Goal: Navigation & Orientation: Find specific page/section

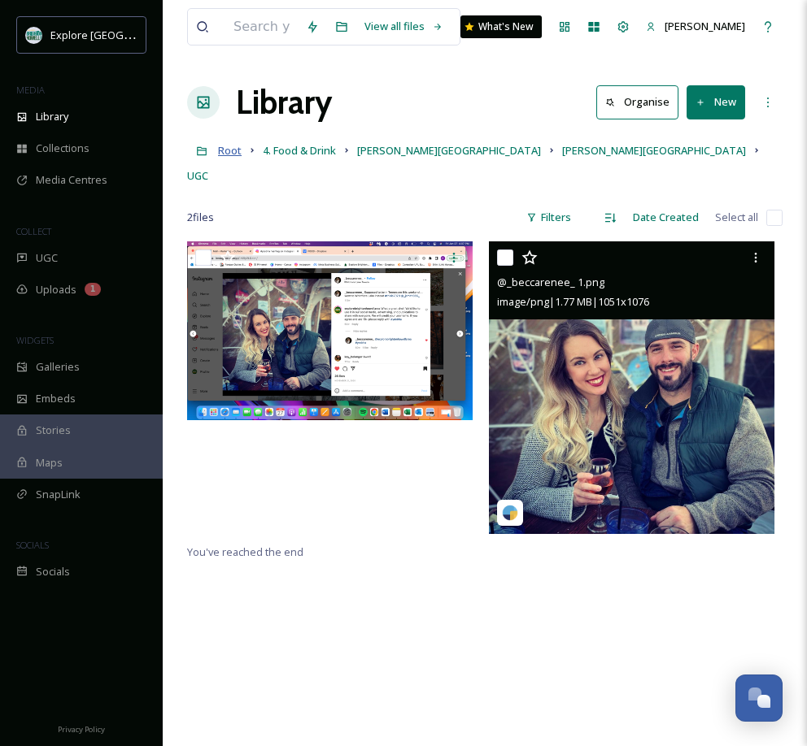
click at [224, 151] on span "Root" at bounding box center [230, 150] width 24 height 15
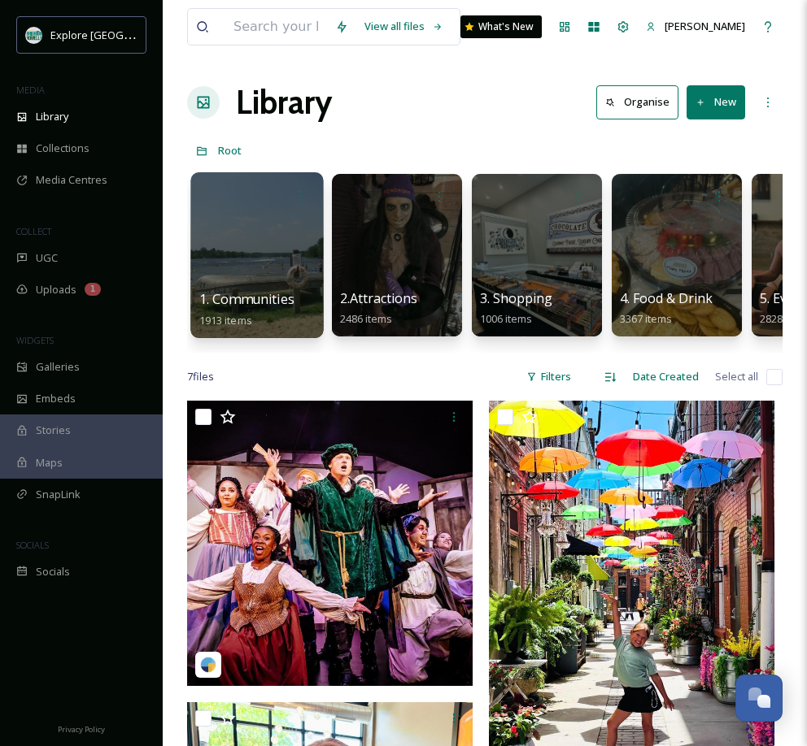
click at [253, 250] on div at bounding box center [256, 255] width 133 height 166
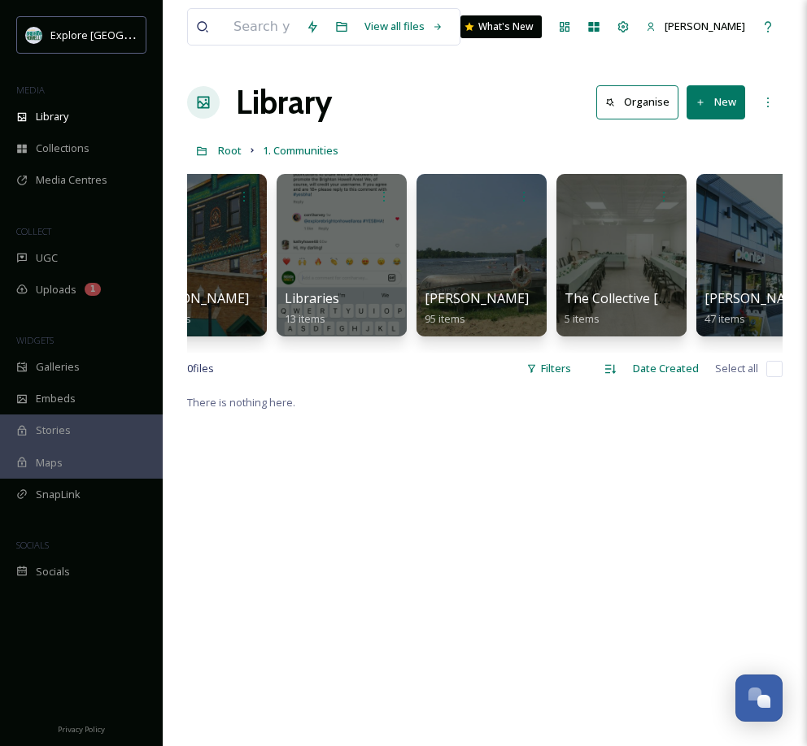
scroll to position [0, 803]
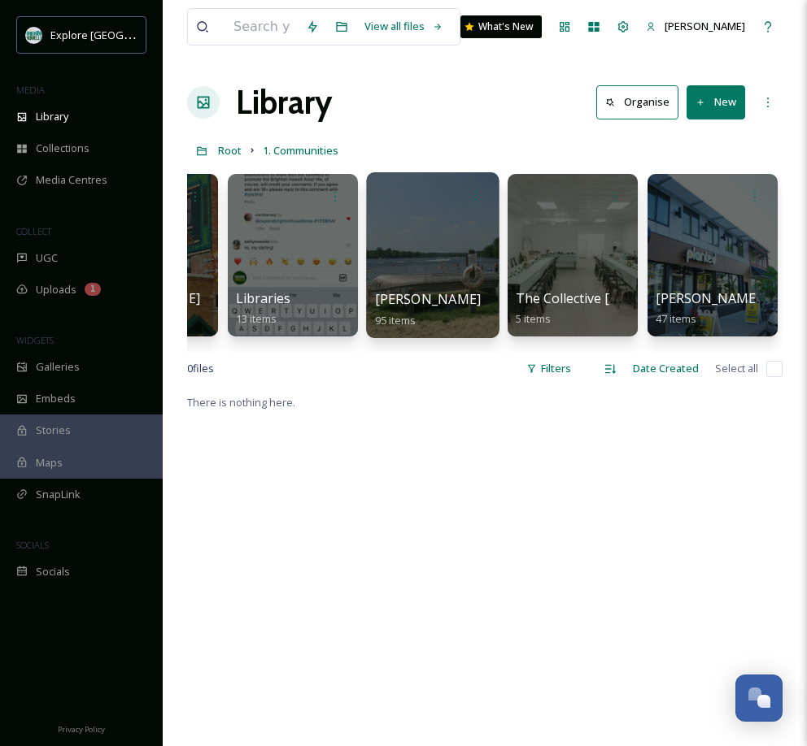
click at [406, 240] on div at bounding box center [432, 255] width 133 height 166
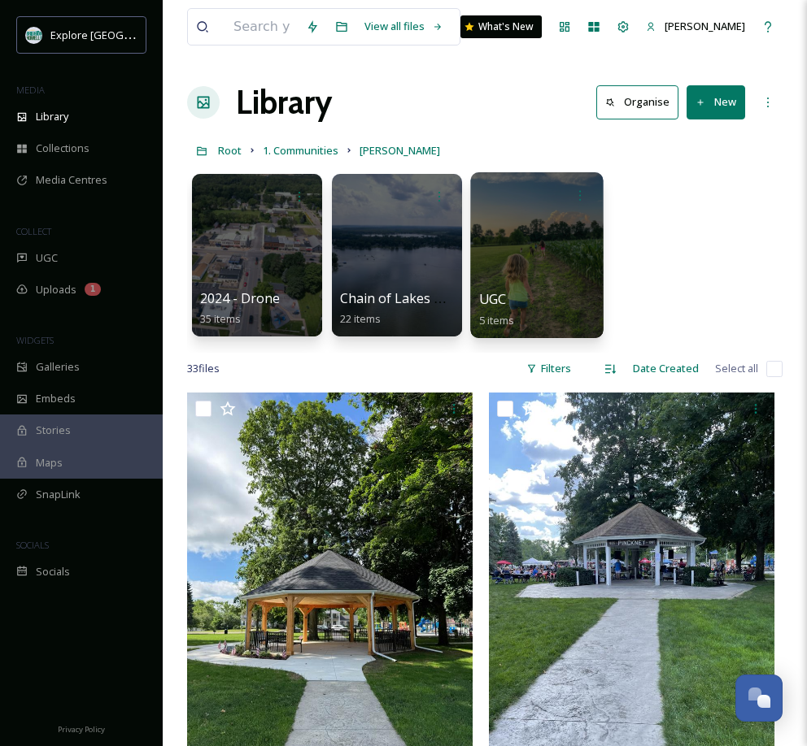
click at [530, 263] on div at bounding box center [536, 255] width 133 height 166
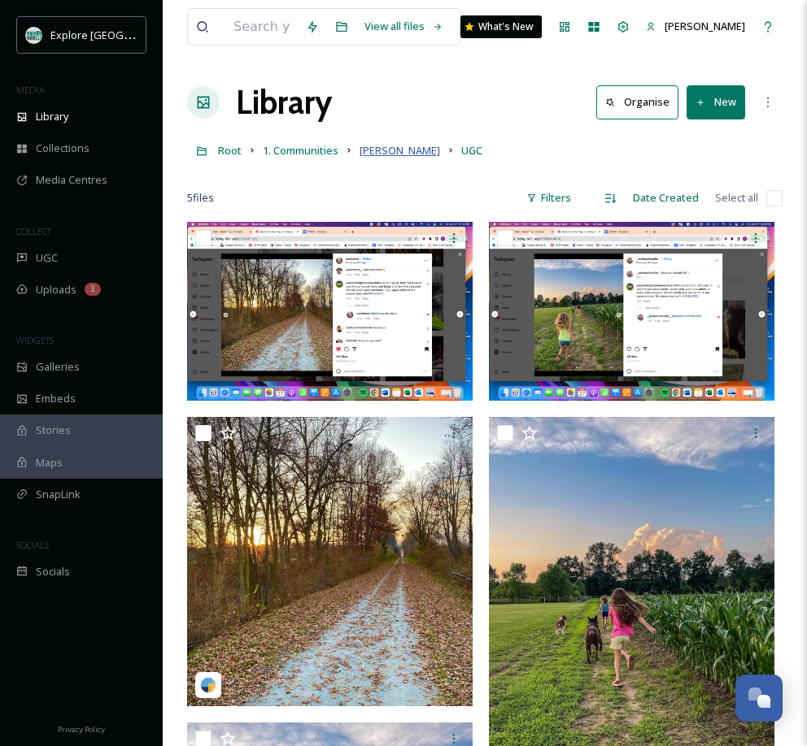
click at [382, 151] on span "[PERSON_NAME]" at bounding box center [399, 150] width 80 height 15
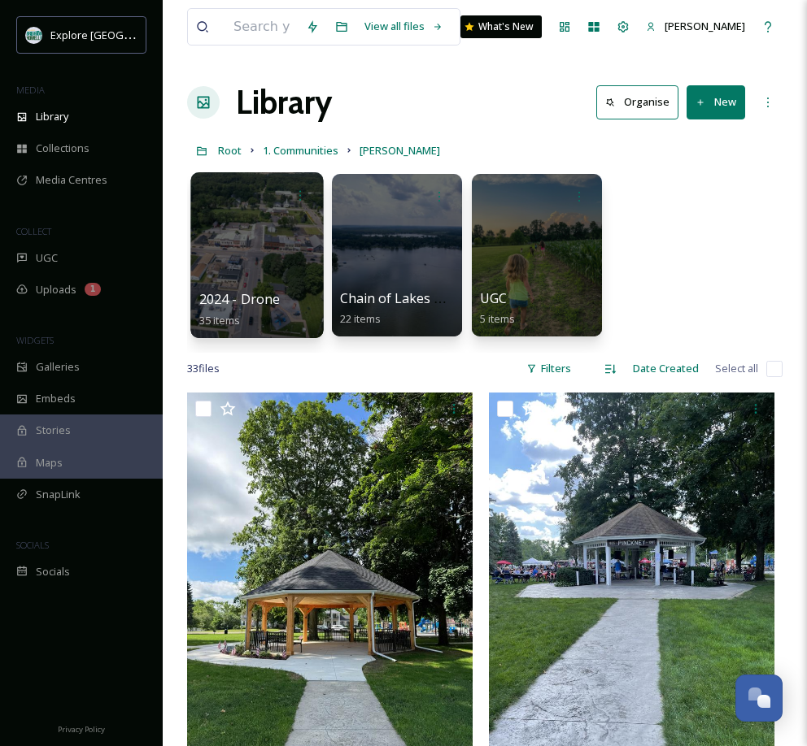
click at [251, 244] on div at bounding box center [256, 255] width 133 height 166
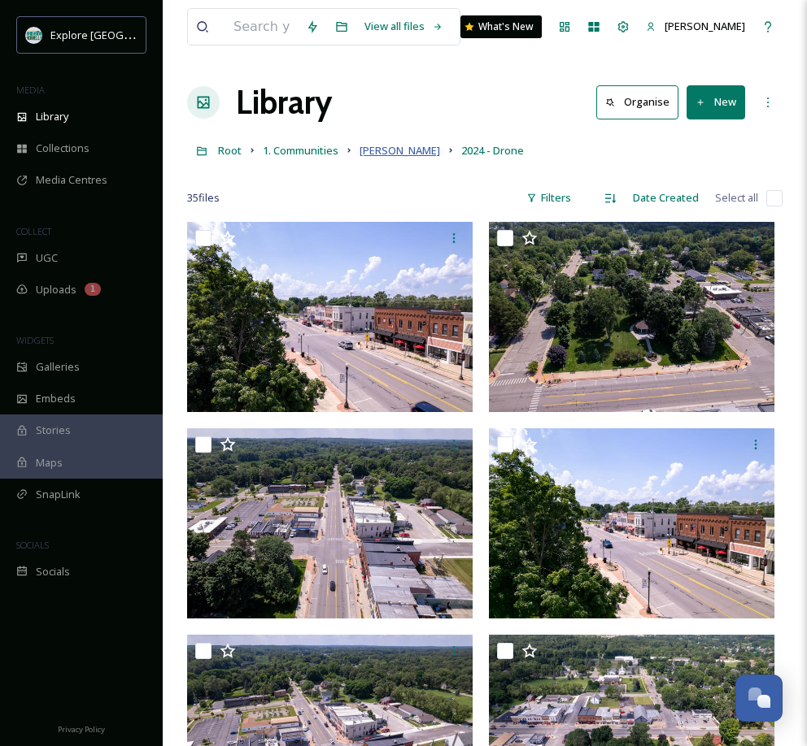
click at [377, 154] on span "[PERSON_NAME]" at bounding box center [399, 150] width 80 height 15
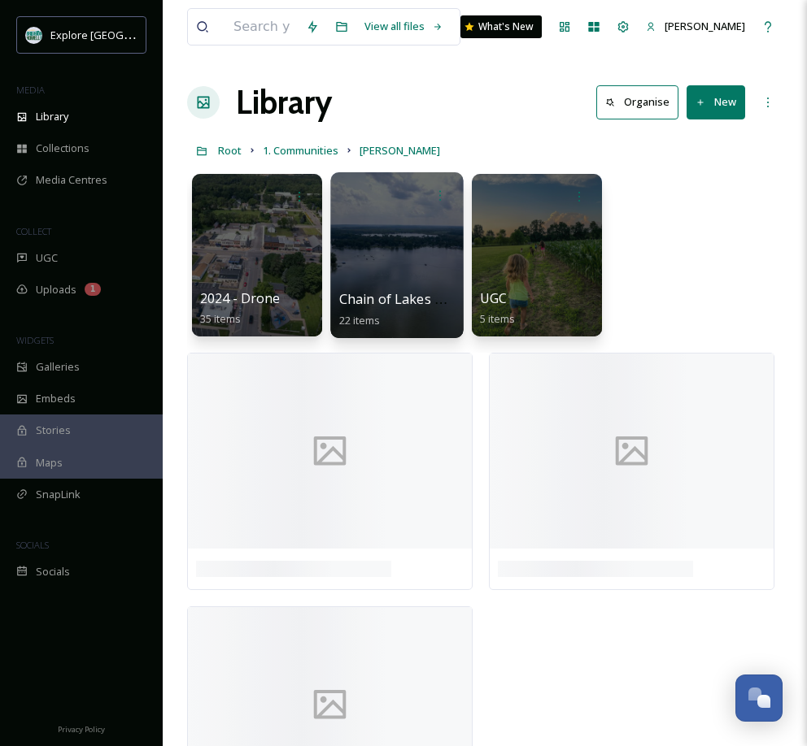
click at [398, 264] on div at bounding box center [396, 255] width 133 height 166
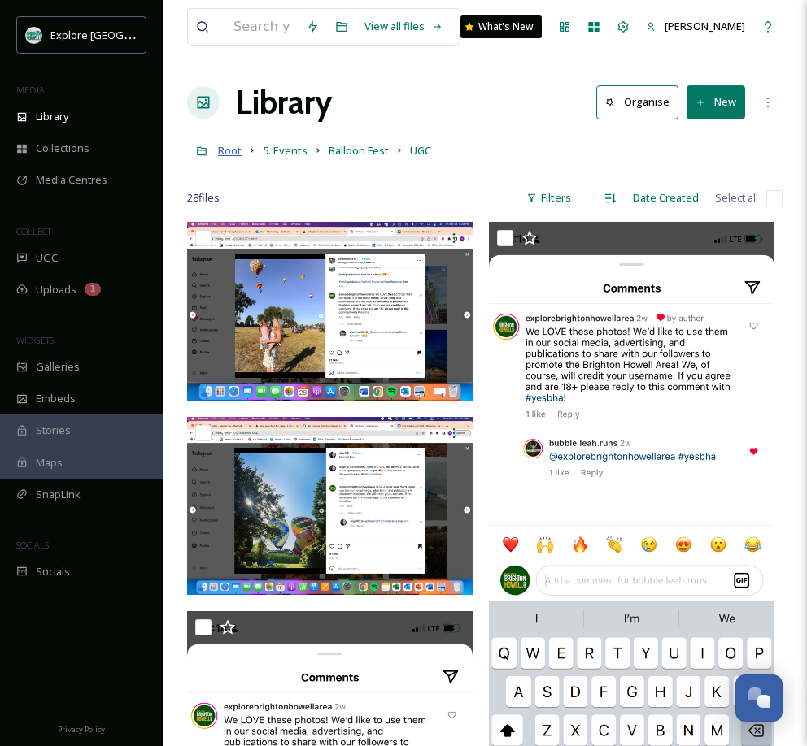
click at [228, 152] on span "Root" at bounding box center [230, 150] width 24 height 15
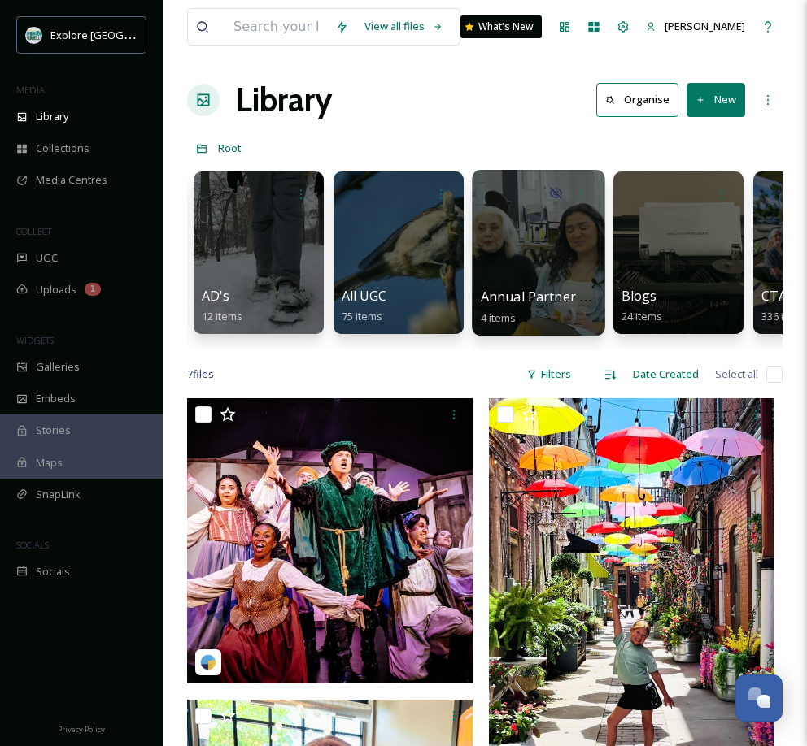
scroll to position [0, 1259]
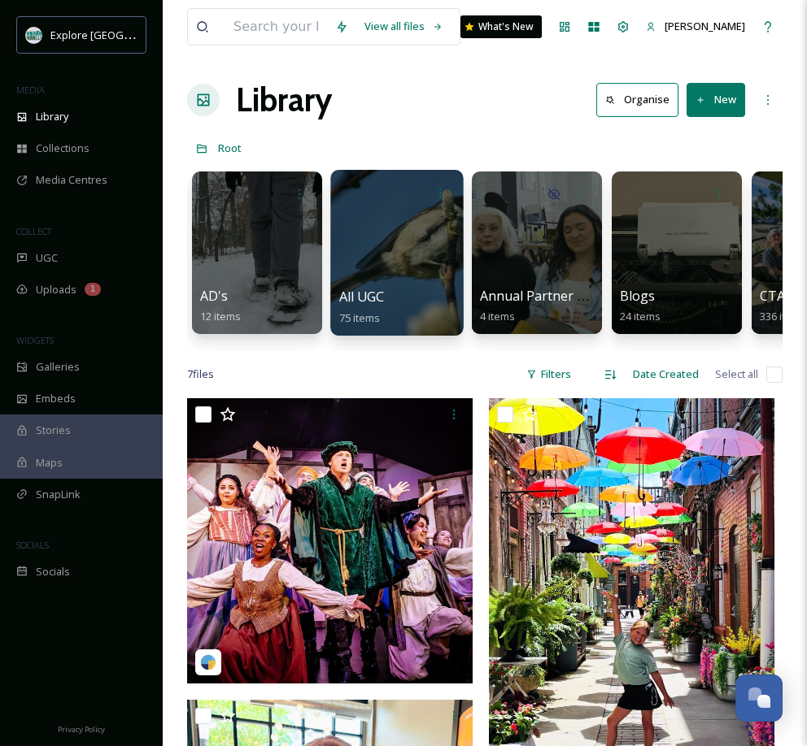
click at [419, 244] on div at bounding box center [396, 253] width 133 height 166
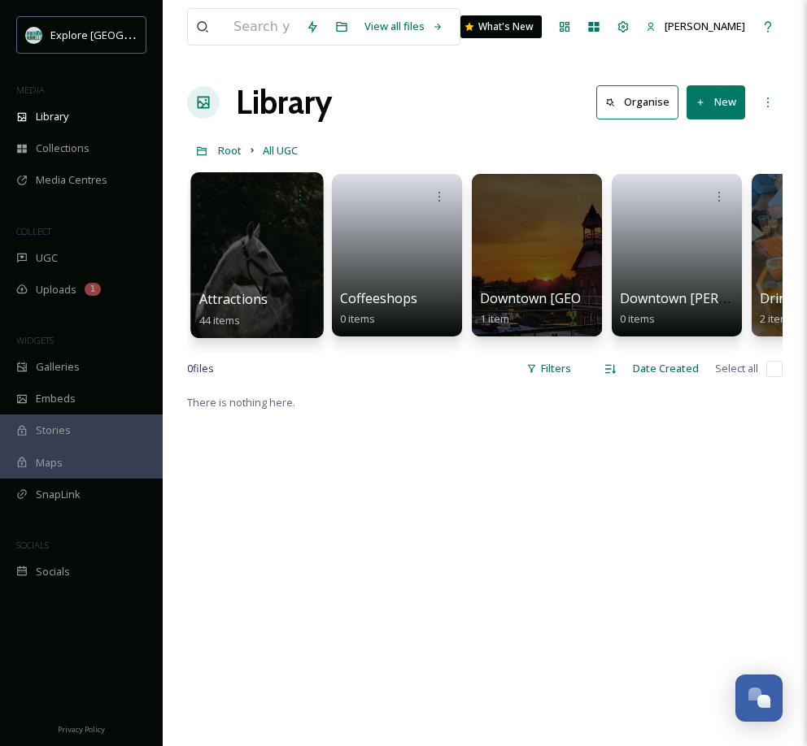
click at [287, 264] on div at bounding box center [256, 255] width 133 height 166
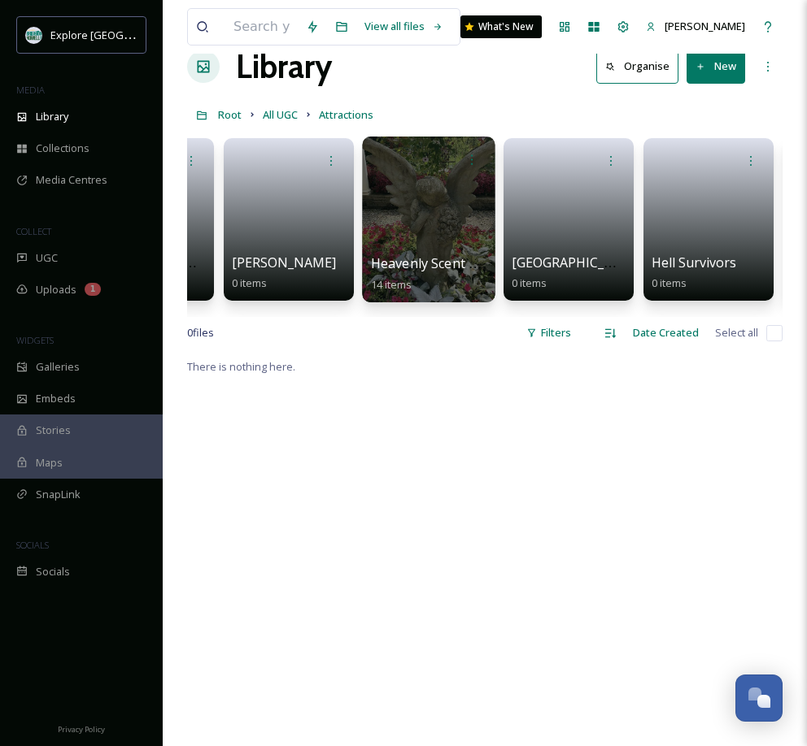
scroll to position [0, 529]
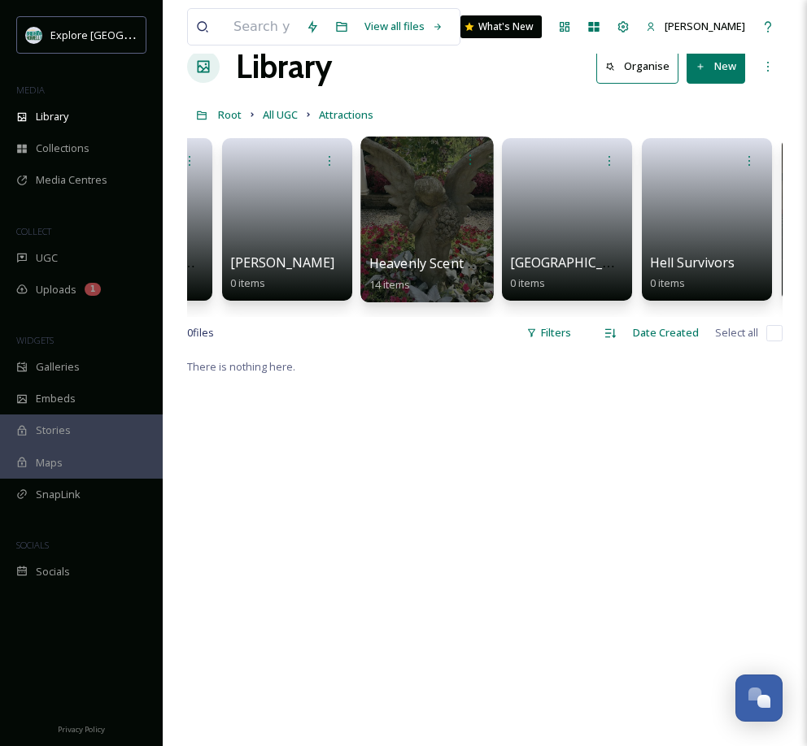
click at [461, 242] on div at bounding box center [426, 220] width 133 height 166
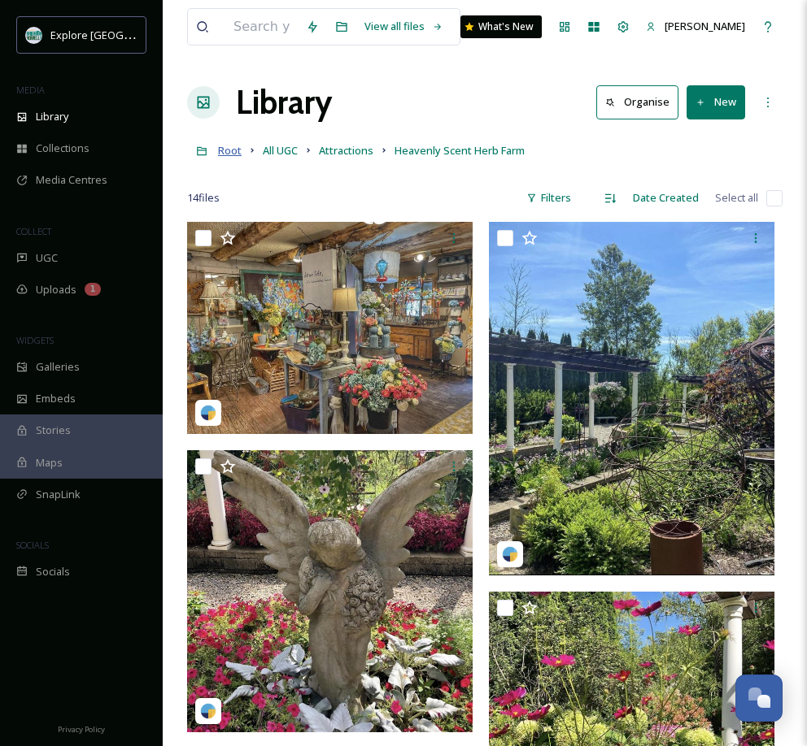
click at [234, 155] on span "Root" at bounding box center [230, 150] width 24 height 15
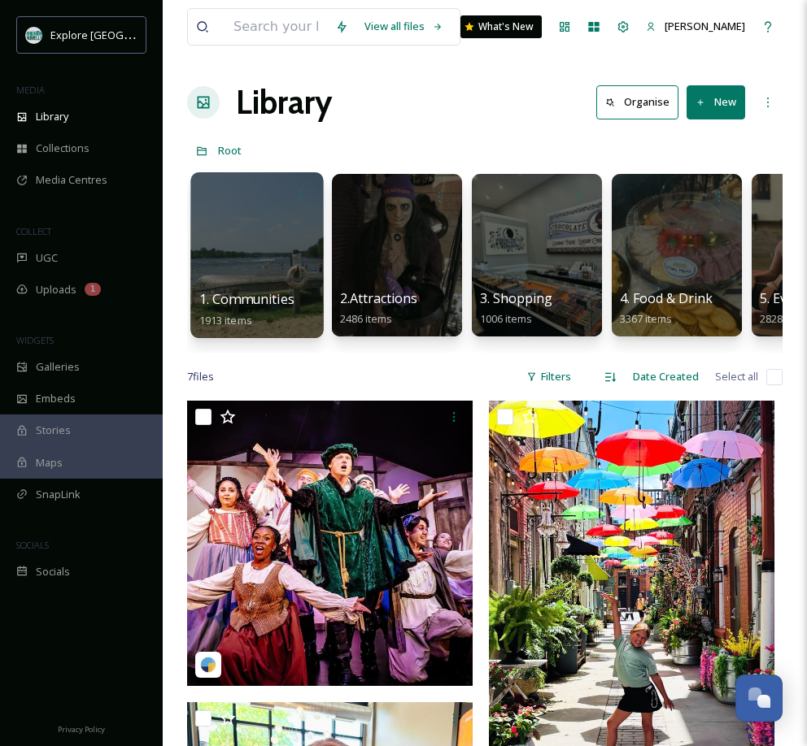
click at [286, 259] on div at bounding box center [256, 255] width 133 height 166
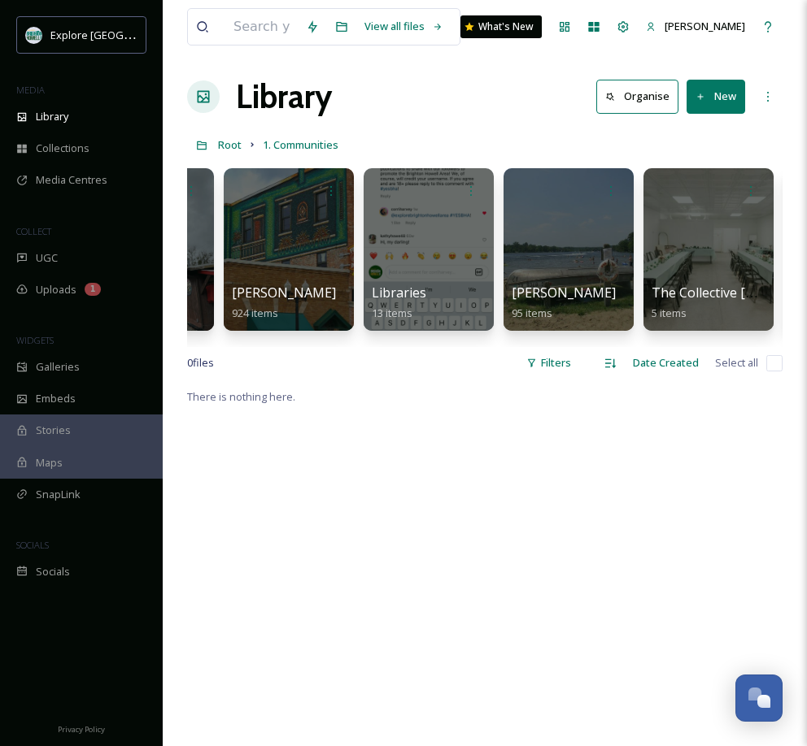
scroll to position [10, 0]
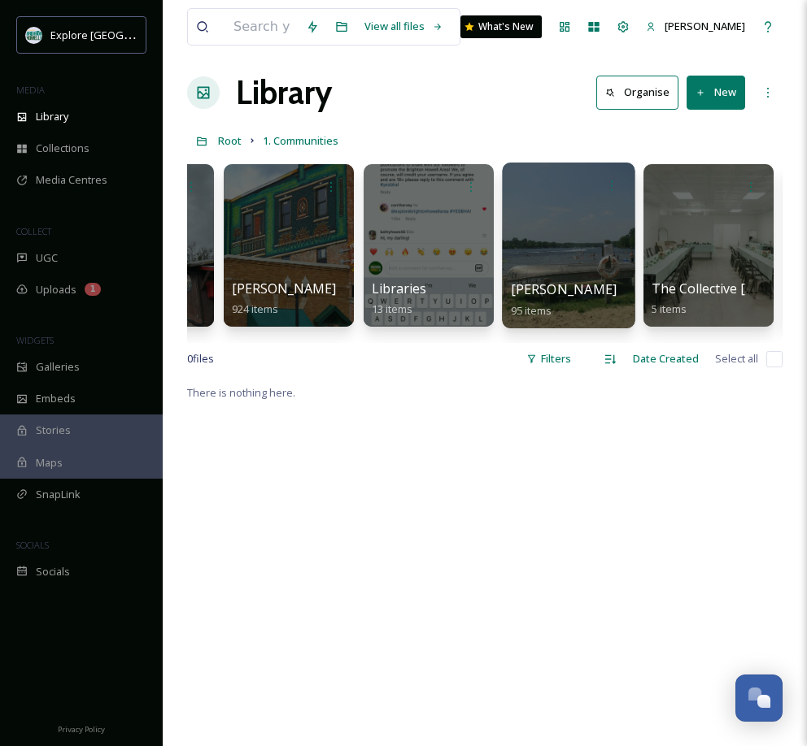
click at [553, 245] on div at bounding box center [568, 246] width 133 height 166
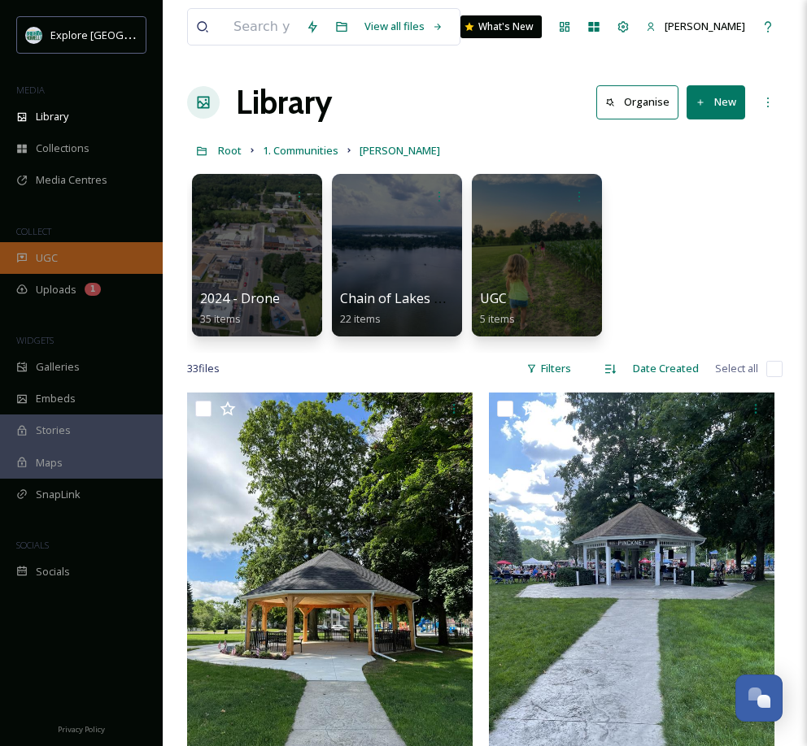
click at [53, 258] on span "UGC" at bounding box center [47, 257] width 22 height 15
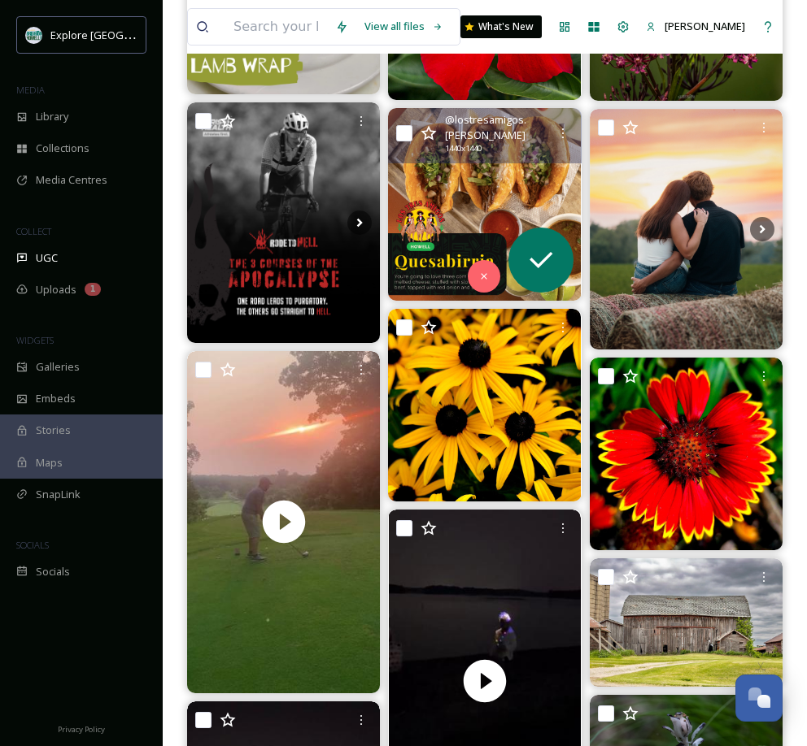
scroll to position [2106, 0]
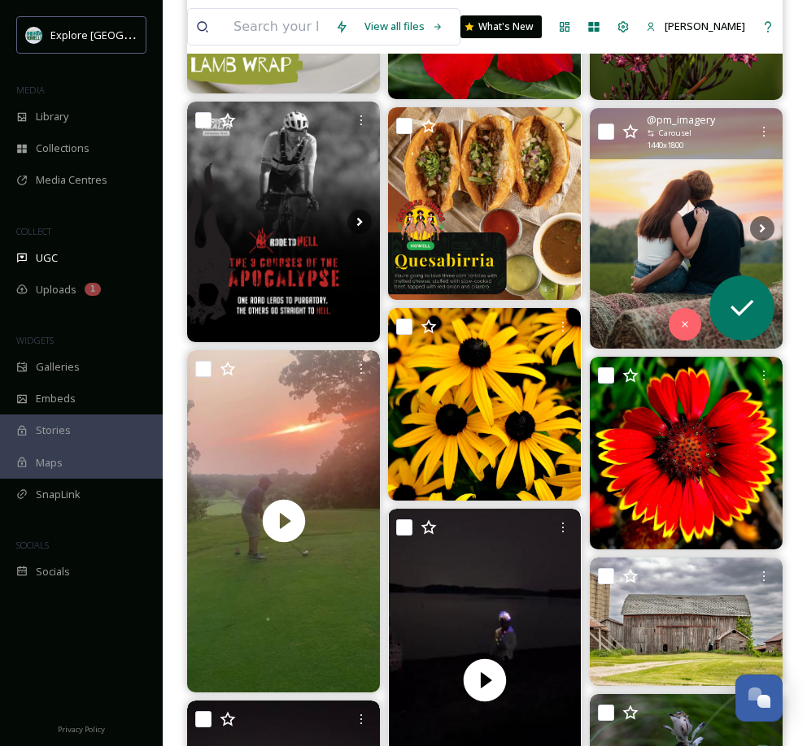
click at [683, 214] on img at bounding box center [685, 228] width 193 height 241
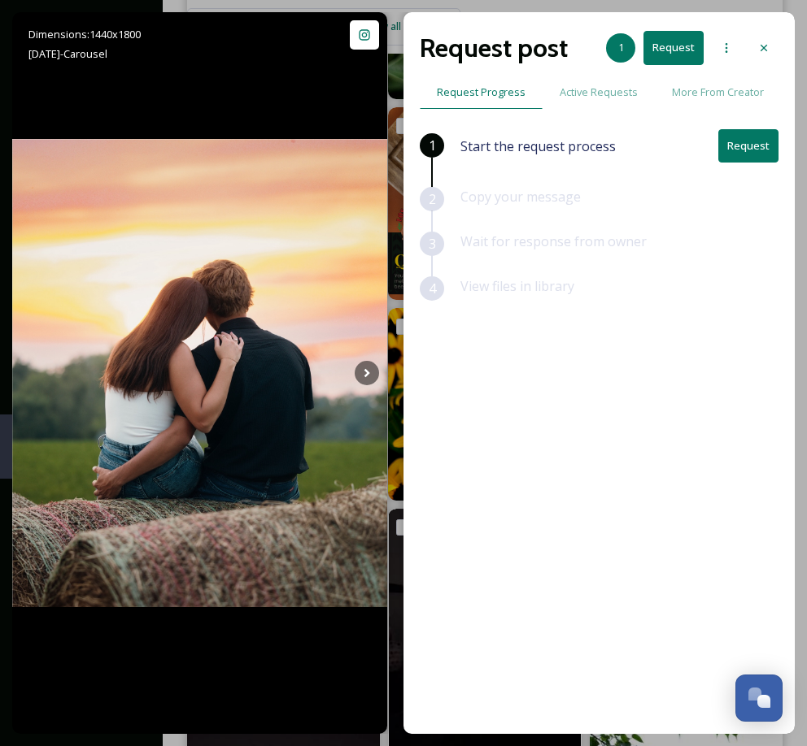
click at [763, 50] on icon at bounding box center [763, 47] width 13 height 13
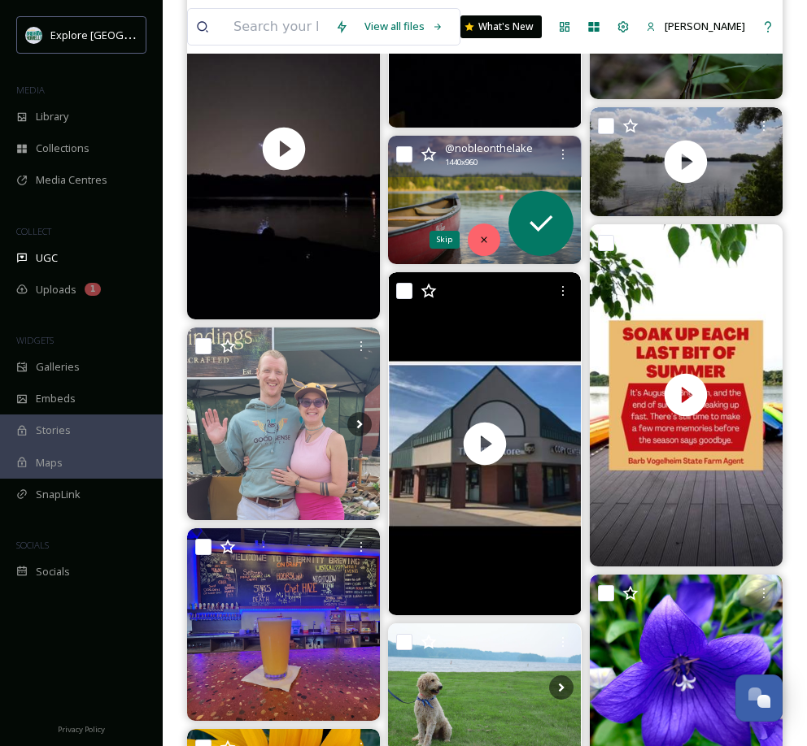
scroll to position [2831, 0]
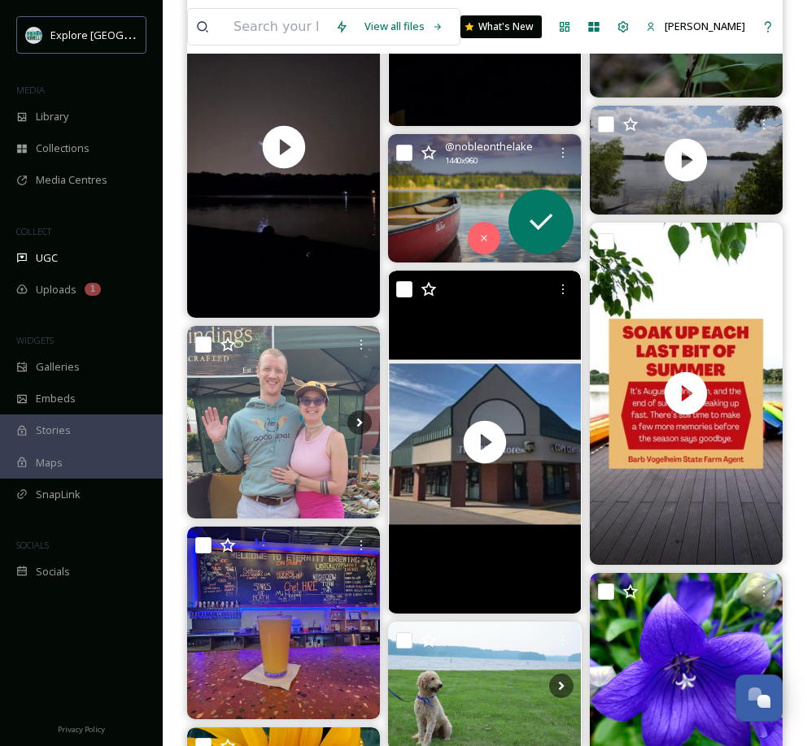
click at [489, 186] on img at bounding box center [484, 198] width 193 height 128
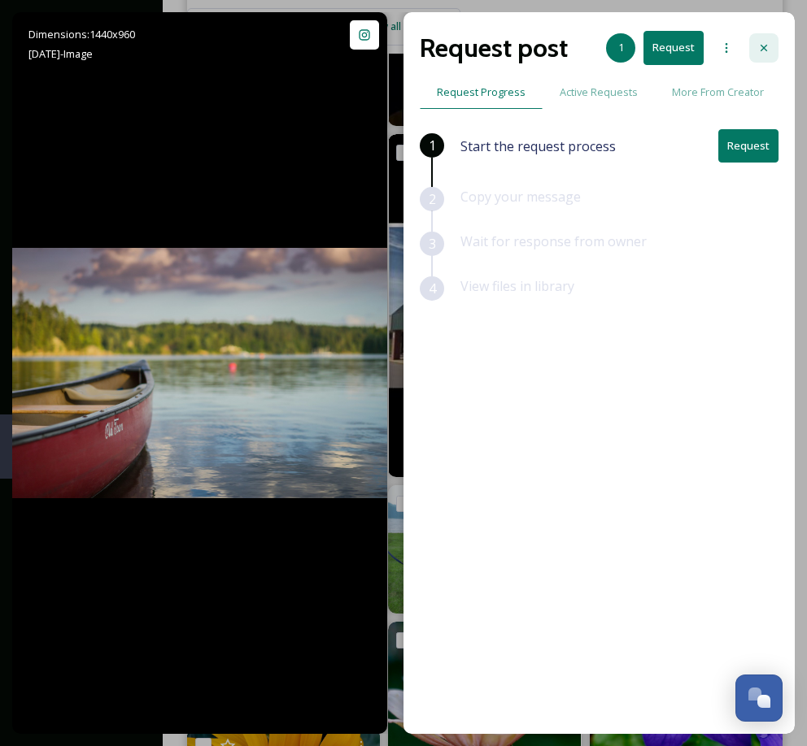
click at [765, 48] on icon at bounding box center [763, 47] width 13 height 13
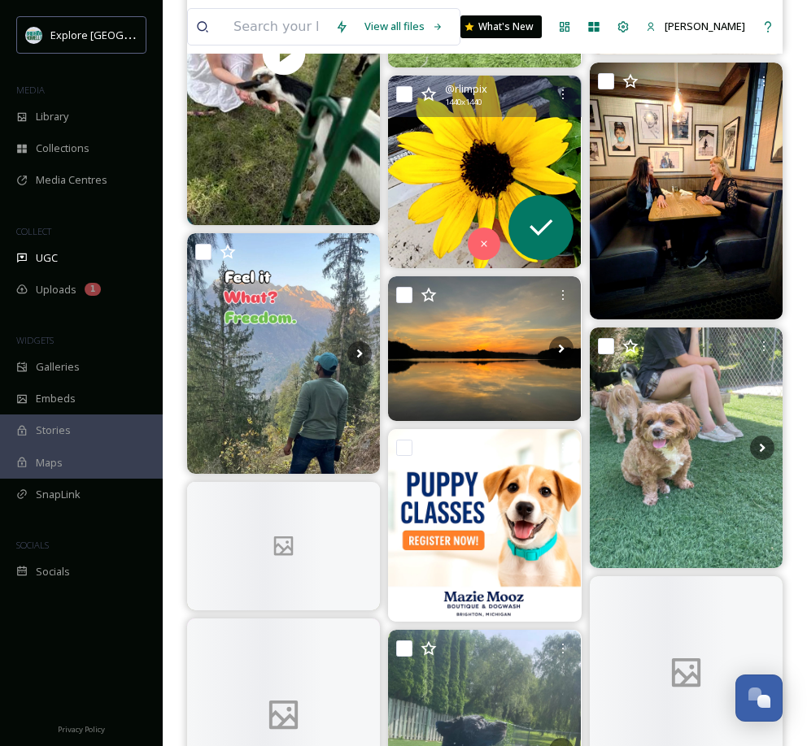
scroll to position [12486, 0]
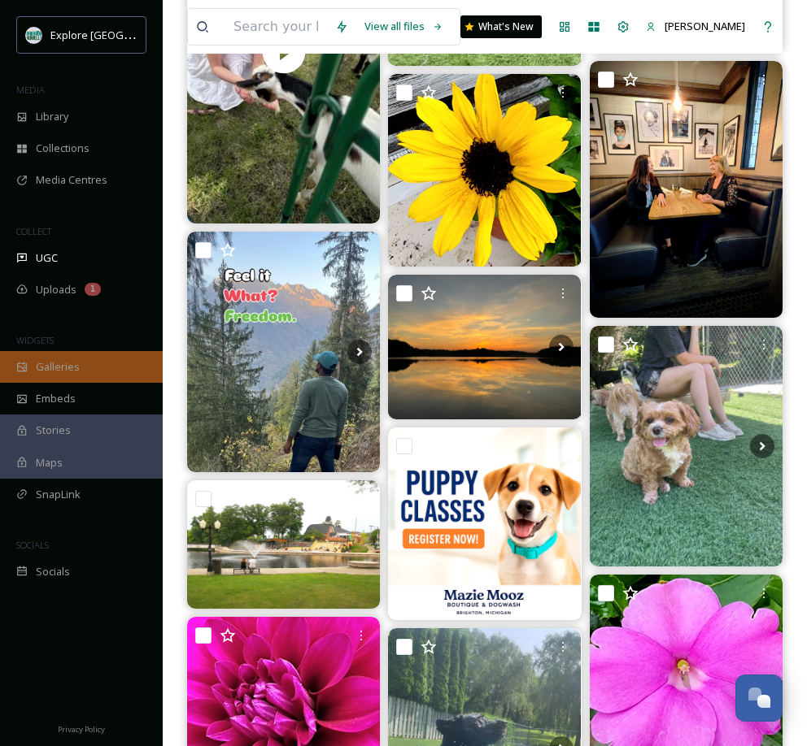
click at [58, 367] on span "Galleries" at bounding box center [58, 366] width 44 height 15
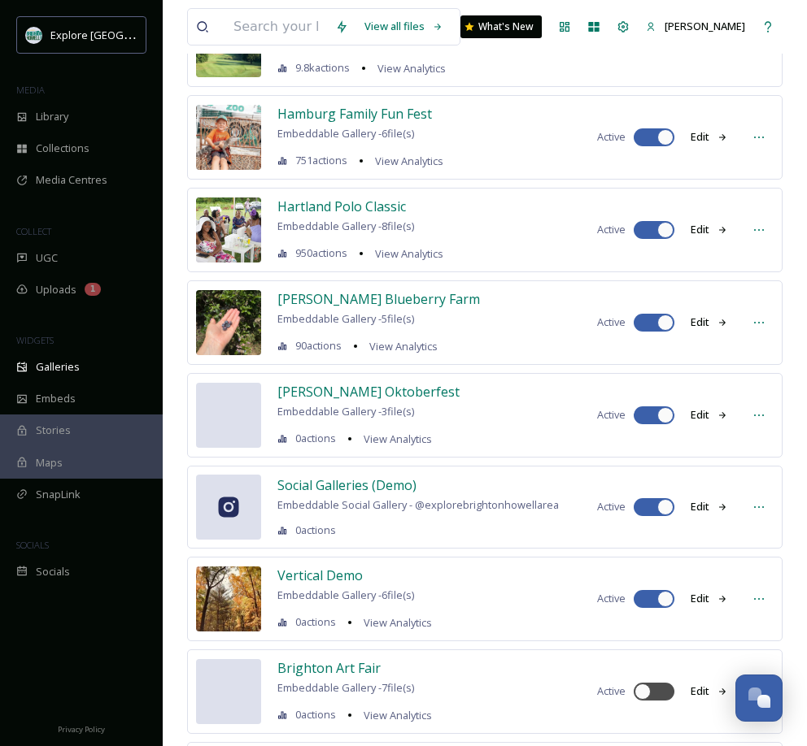
scroll to position [242, 0]
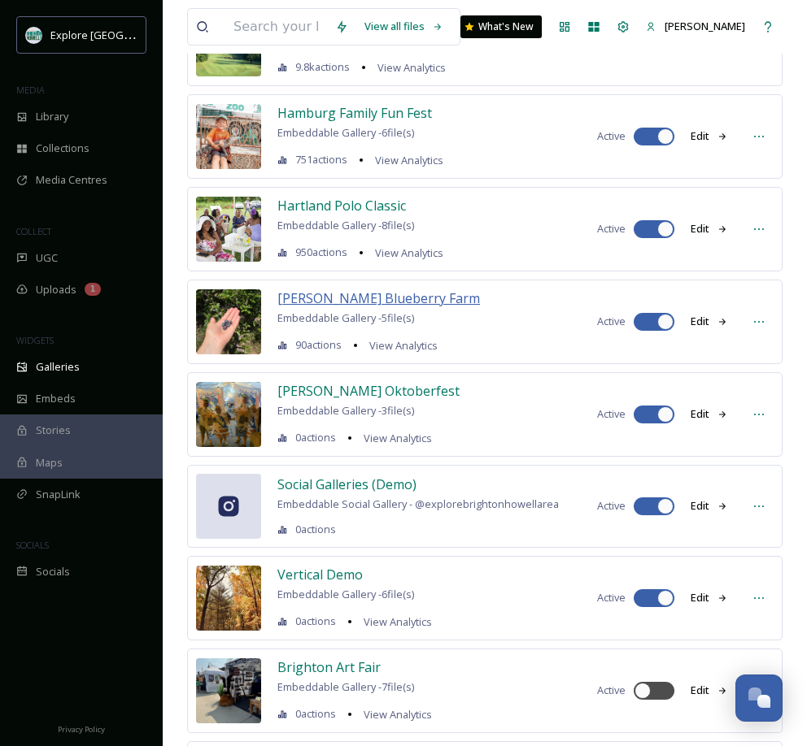
click at [329, 295] on span "Hazen's Blueberry Farm" at bounding box center [378, 298] width 202 height 18
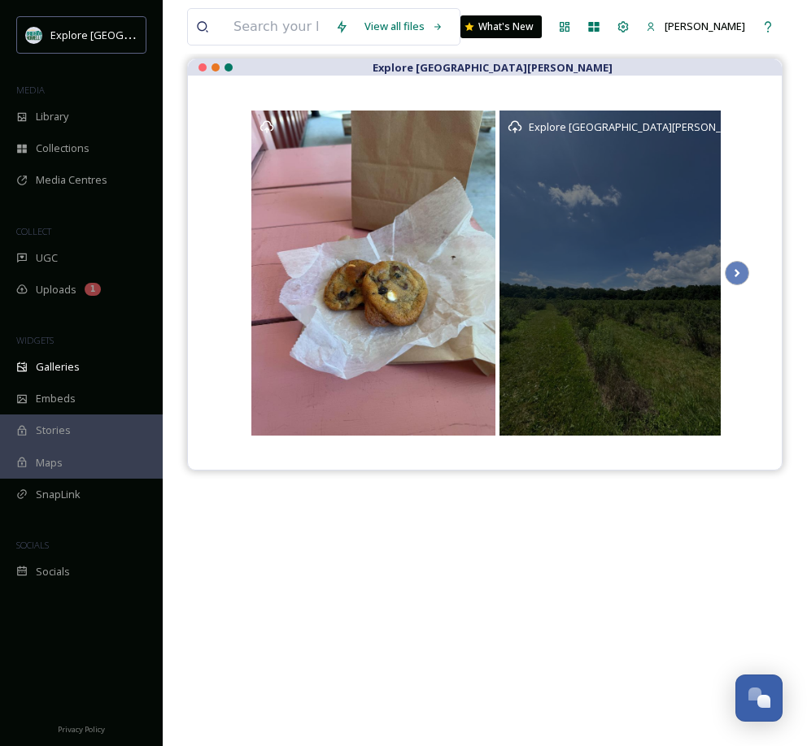
scroll to position [149, 0]
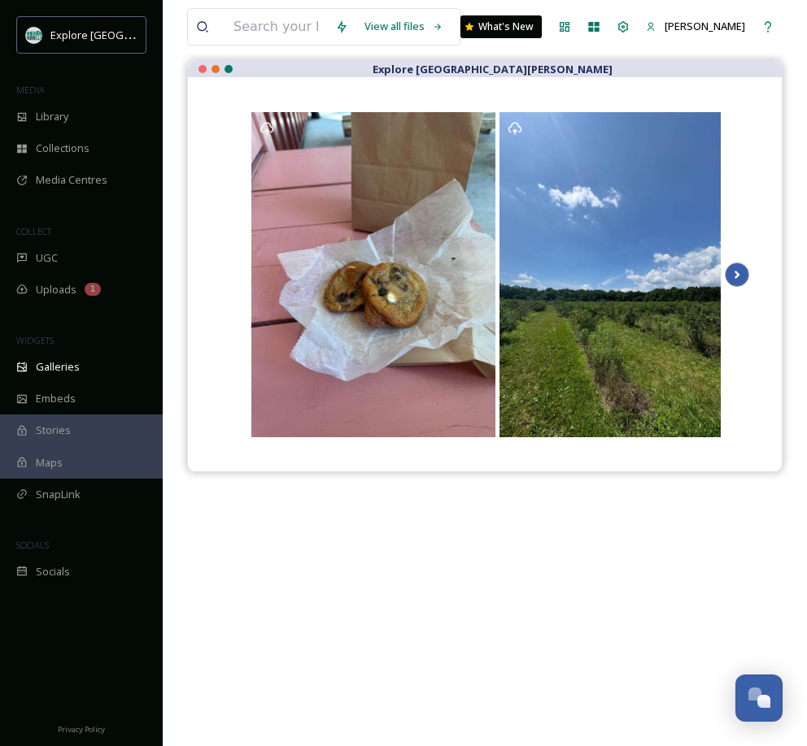
click at [740, 267] on icon at bounding box center [736, 275] width 23 height 24
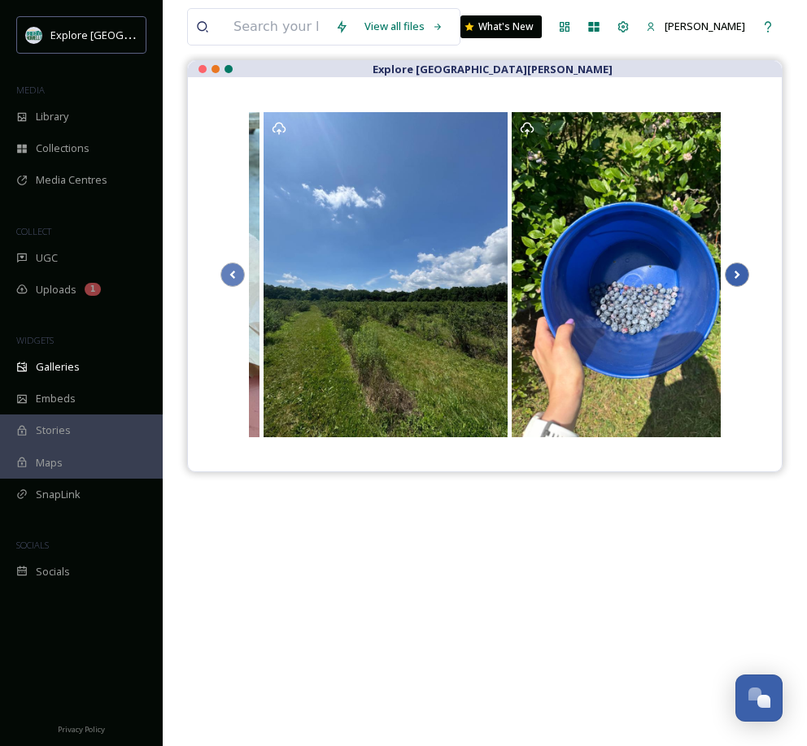
click at [737, 272] on icon at bounding box center [736, 275] width 23 height 24
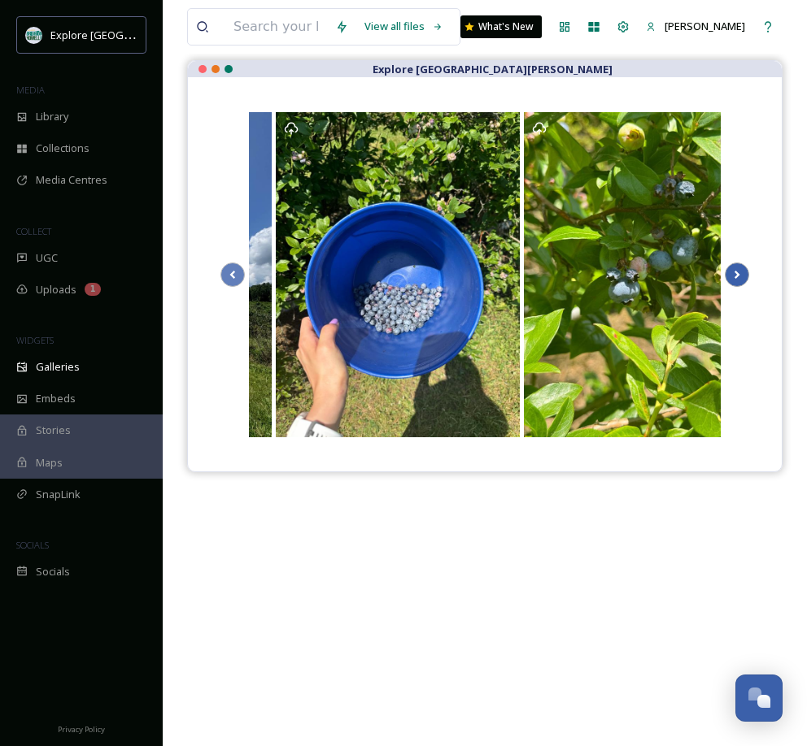
click at [738, 271] on icon at bounding box center [736, 275] width 23 height 24
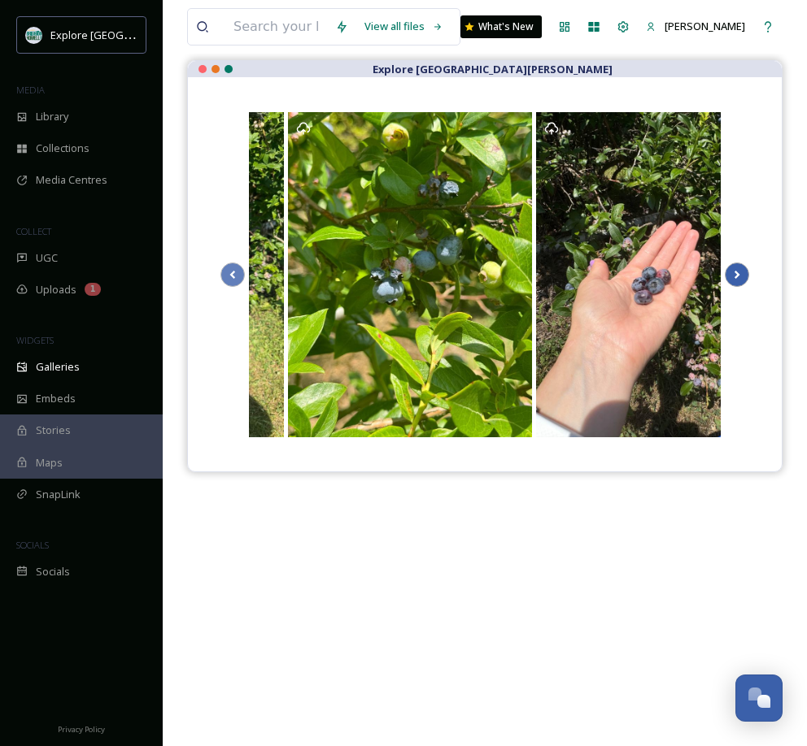
click at [737, 271] on icon at bounding box center [736, 275] width 23 height 24
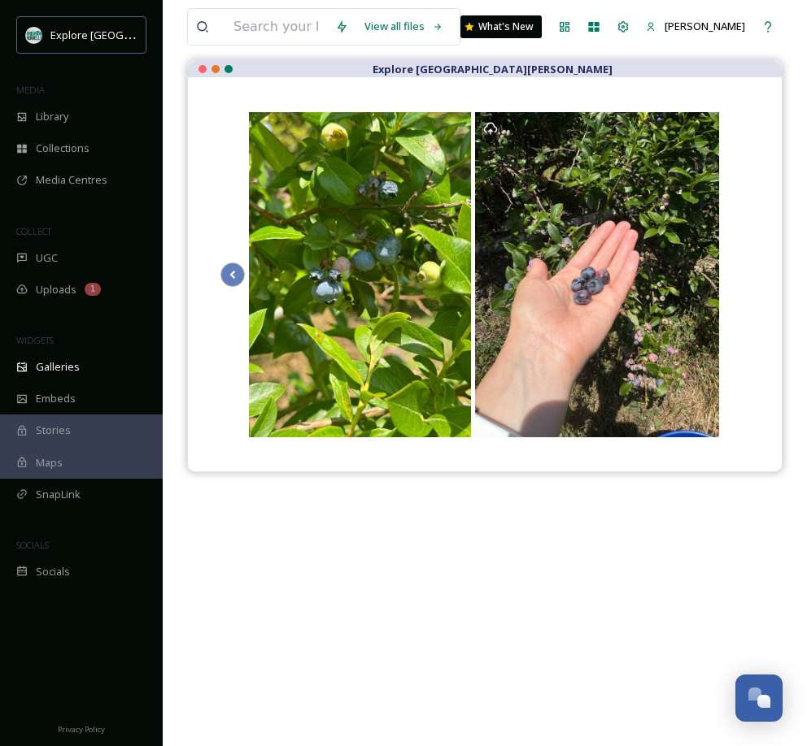
click at [738, 271] on div at bounding box center [484, 274] width 528 height 329
